Goal: Transaction & Acquisition: Obtain resource

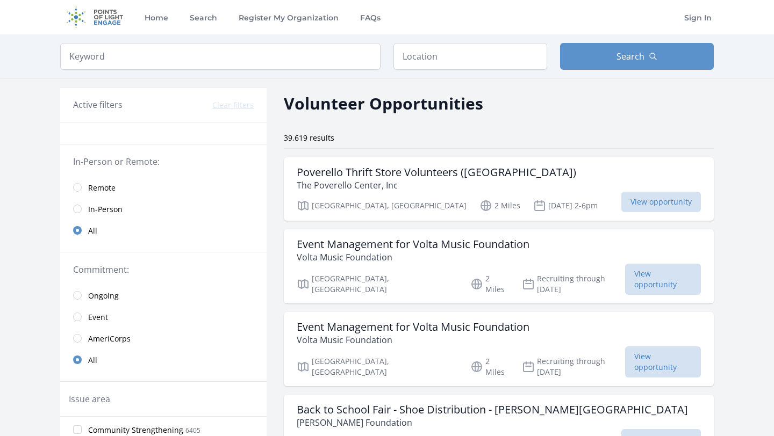
click at [82, 189] on link "Remote" at bounding box center [163, 187] width 206 height 21
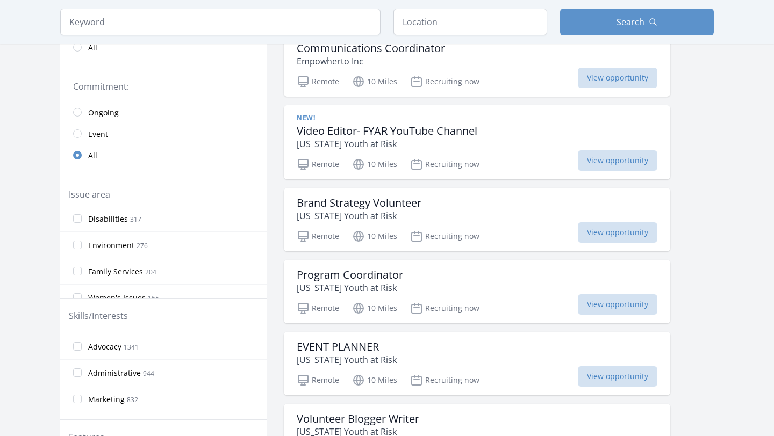
scroll to position [245, 0]
click at [76, 245] on input "Environment 276" at bounding box center [77, 244] width 9 height 9
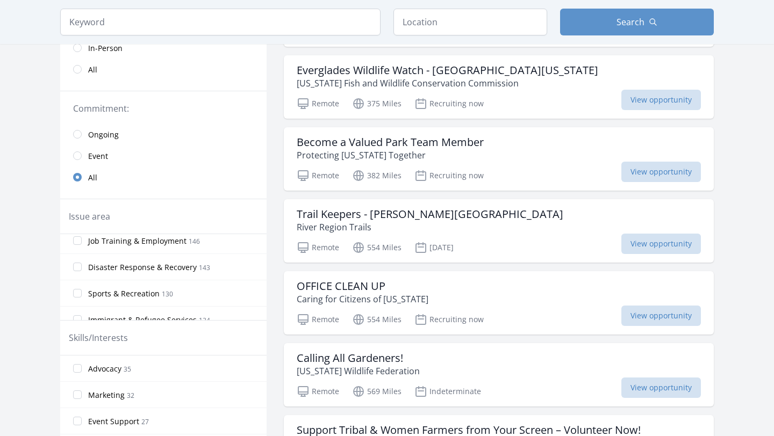
scroll to position [429, 0]
click at [76, 264] on input "Disaster Response & Recovery 143" at bounding box center [77, 265] width 9 height 9
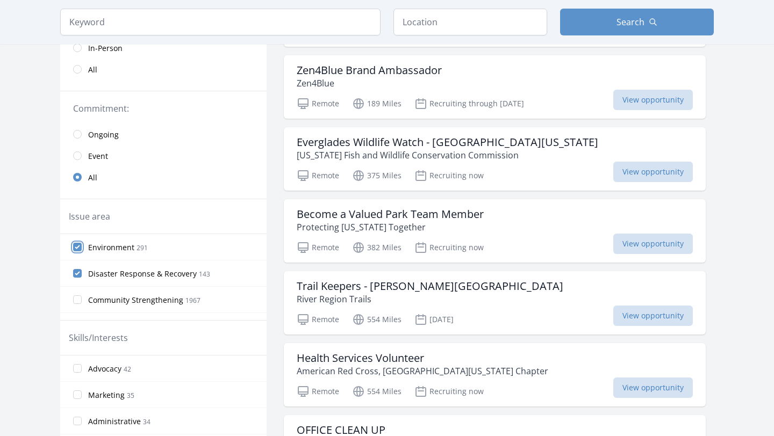
click at [76, 247] on input "Environment 291" at bounding box center [77, 247] width 9 height 9
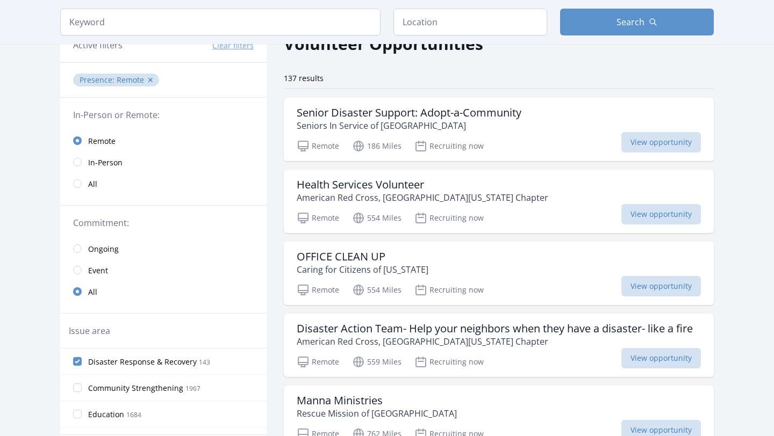
scroll to position [0, 0]
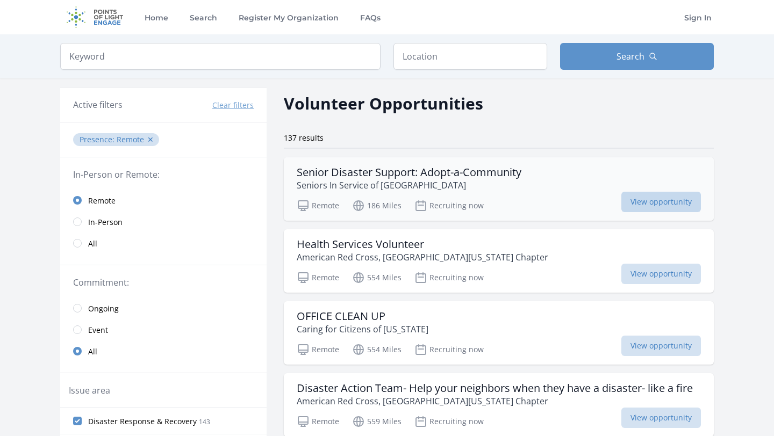
click at [664, 198] on span "View opportunity" at bounding box center [661, 202] width 80 height 20
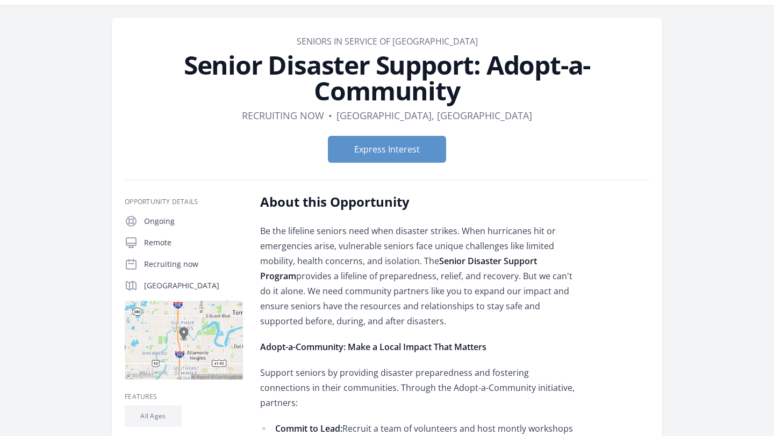
scroll to position [26, 0]
